Goal: Task Accomplishment & Management: Manage account settings

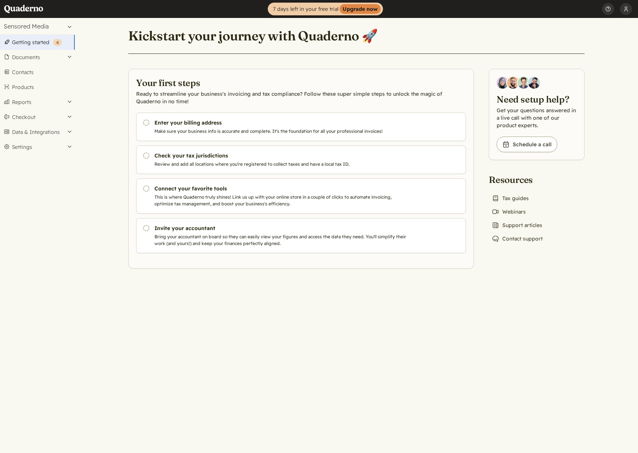
click at [76, 314] on main "Kickstart your journey with Quaderno 🚀 Your first steps Ready to streamline you…" at bounding box center [356, 235] width 563 height 435
click at [300, 276] on main "Kickstart your journey with Quaderno 🚀 Your first steps Ready to streamline you…" at bounding box center [356, 235] width 563 height 435
click at [271, 333] on main "Kickstart your journey with Quaderno 🚀 Your first steps Ready to streamline you…" at bounding box center [356, 235] width 563 height 435
click at [270, 377] on main "Kickstart your journey with Quaderno 🚀 Your first steps Ready to streamline you…" at bounding box center [356, 235] width 563 height 435
click at [230, 329] on main "Kickstart your journey with Quaderno 🚀 Your first steps Ready to streamline you…" at bounding box center [356, 235] width 563 height 435
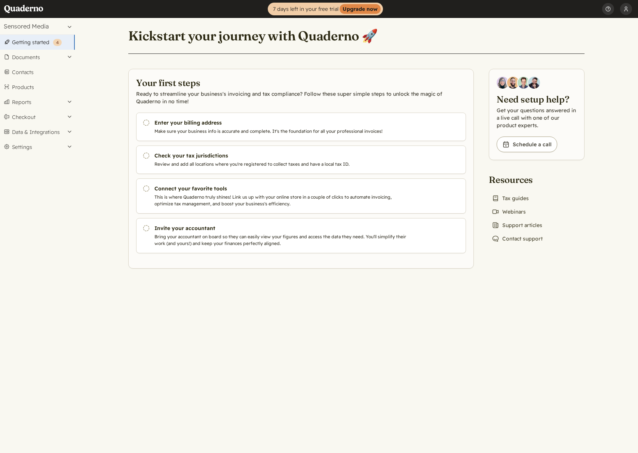
click at [185, 323] on main "Kickstart your journey with Quaderno 🚀 Your first steps Ready to streamline you…" at bounding box center [356, 235] width 563 height 435
click at [321, 313] on main "Kickstart your journey with Quaderno 🚀 Your first steps Ready to streamline you…" at bounding box center [356, 235] width 563 height 435
click at [359, 5] on strong "Upgrade now" at bounding box center [359, 9] width 41 height 10
click at [52, 150] on button "Settings" at bounding box center [37, 146] width 75 height 15
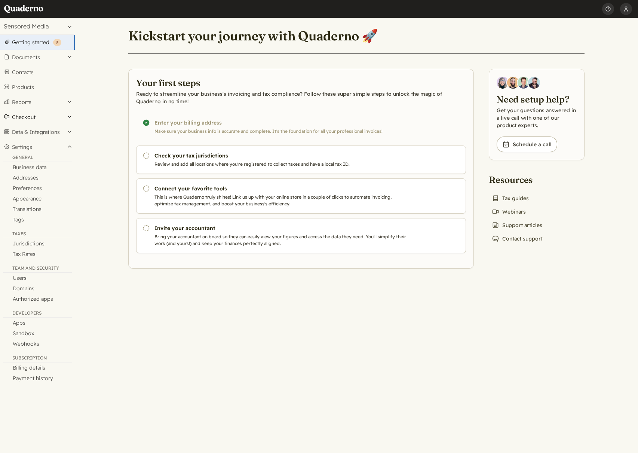
click at [63, 114] on button "Checkout" at bounding box center [37, 116] width 75 height 15
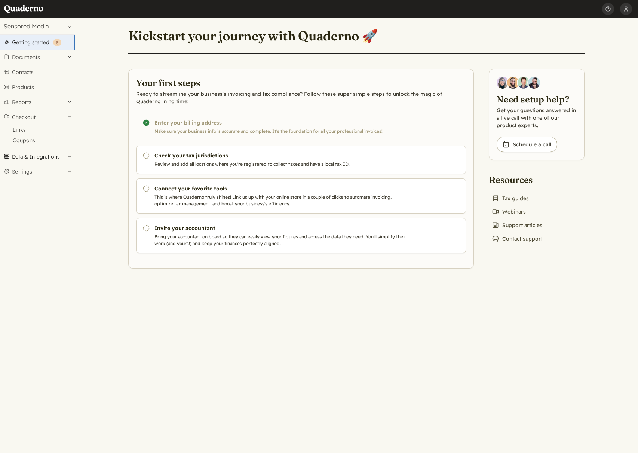
click at [66, 155] on button "Data & Integrations" at bounding box center [37, 156] width 75 height 15
click at [70, 106] on button "Reports" at bounding box center [37, 102] width 75 height 15
click at [53, 77] on link "Contacts" at bounding box center [37, 72] width 75 height 15
click at [102, 309] on main "Kickstart your journey with Quaderno 🚀 Your first steps Ready to streamline you…" at bounding box center [356, 235] width 563 height 435
